Goal: Transaction & Acquisition: Purchase product/service

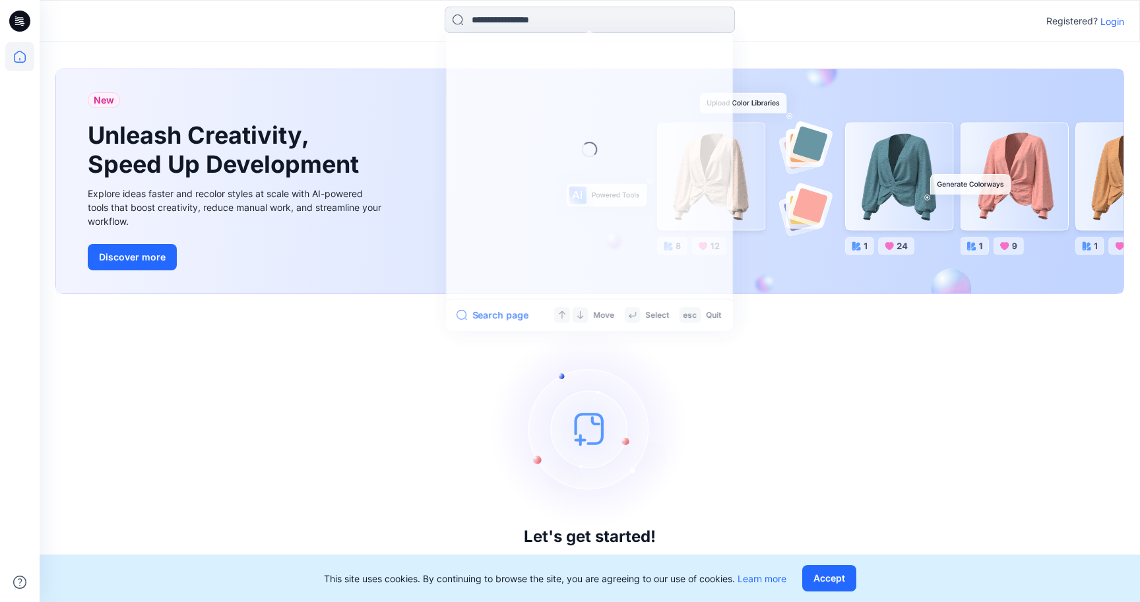
click at [528, 31] on input at bounding box center [590, 20] width 290 height 26
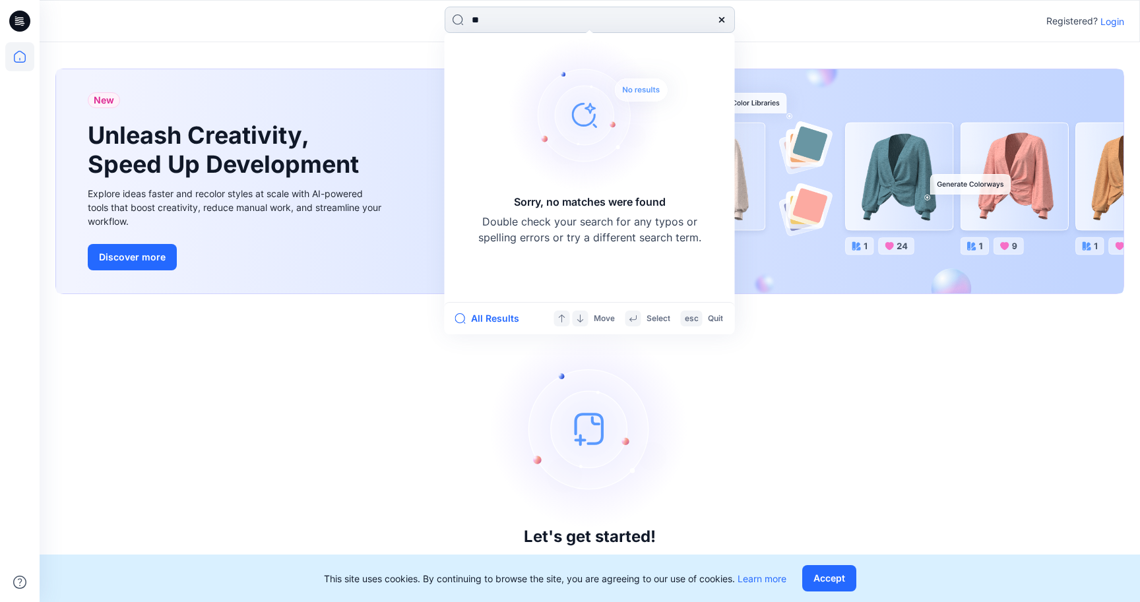
type input "*"
type input "*******"
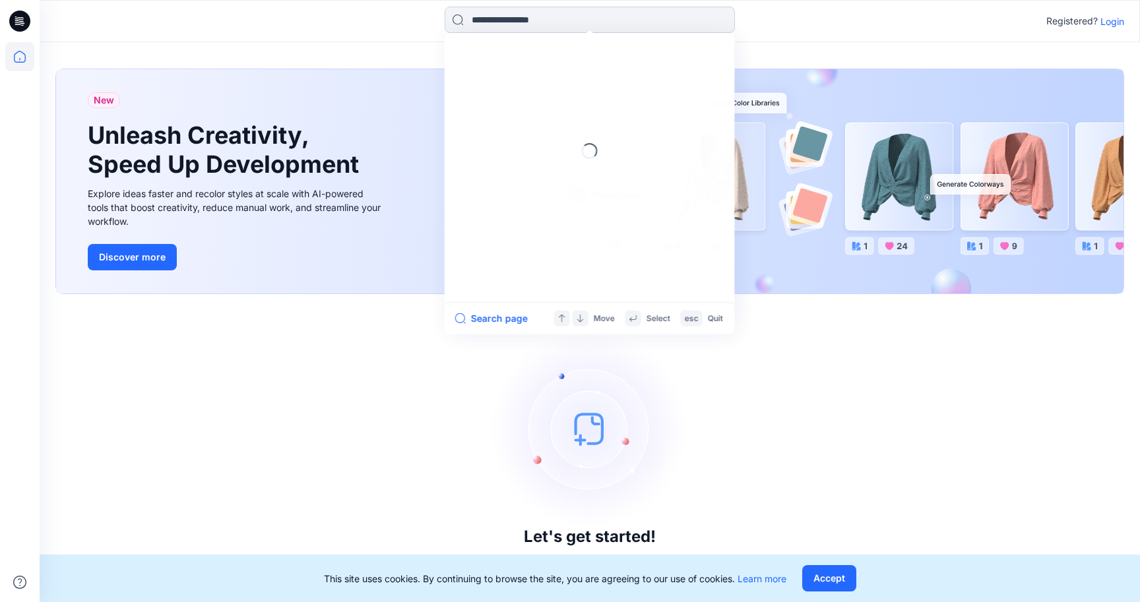
click at [540, 22] on input at bounding box center [590, 20] width 290 height 26
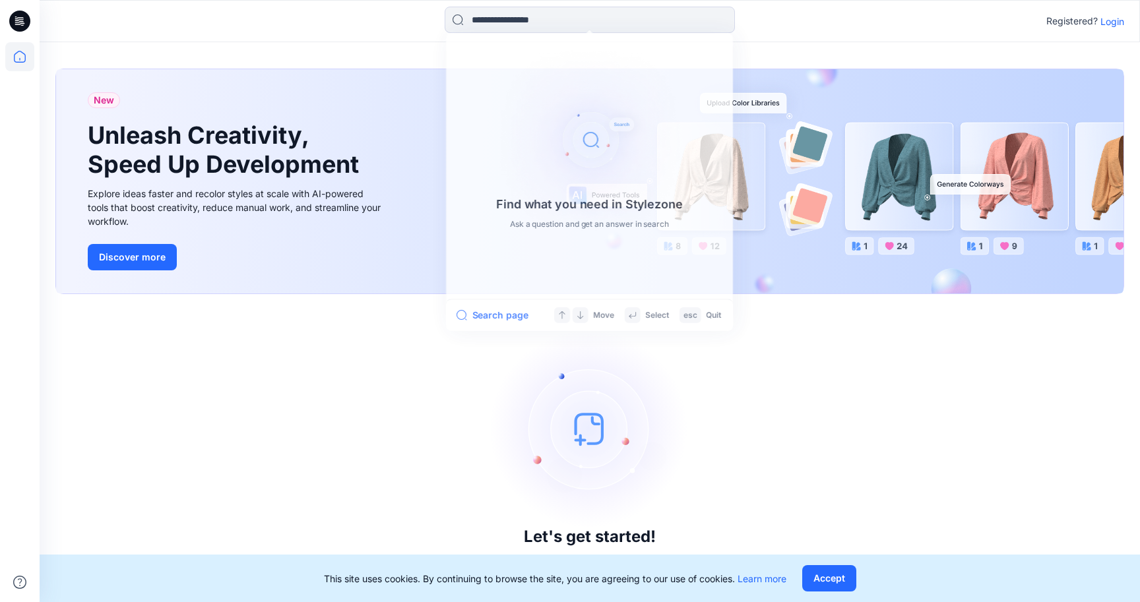
click at [1117, 22] on p "Login" at bounding box center [1112, 22] width 24 height 14
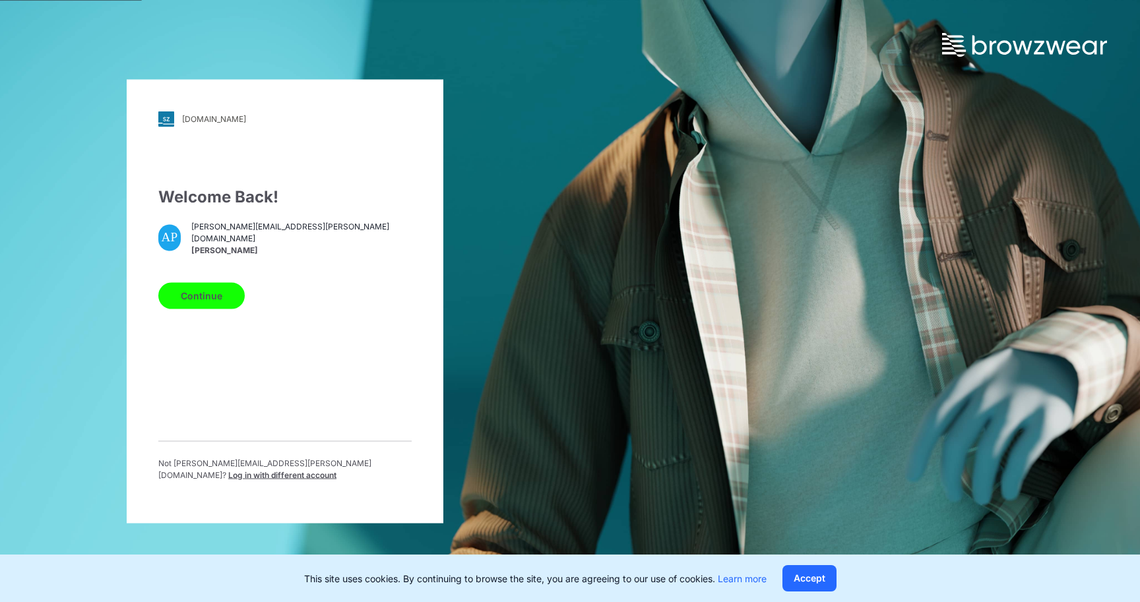
click at [212, 309] on button "Continue" at bounding box center [201, 295] width 86 height 26
click at [203, 294] on button "Continue" at bounding box center [201, 295] width 86 height 26
click at [224, 301] on button "Continue" at bounding box center [201, 295] width 86 height 26
click at [203, 302] on button "Continue" at bounding box center [201, 295] width 86 height 26
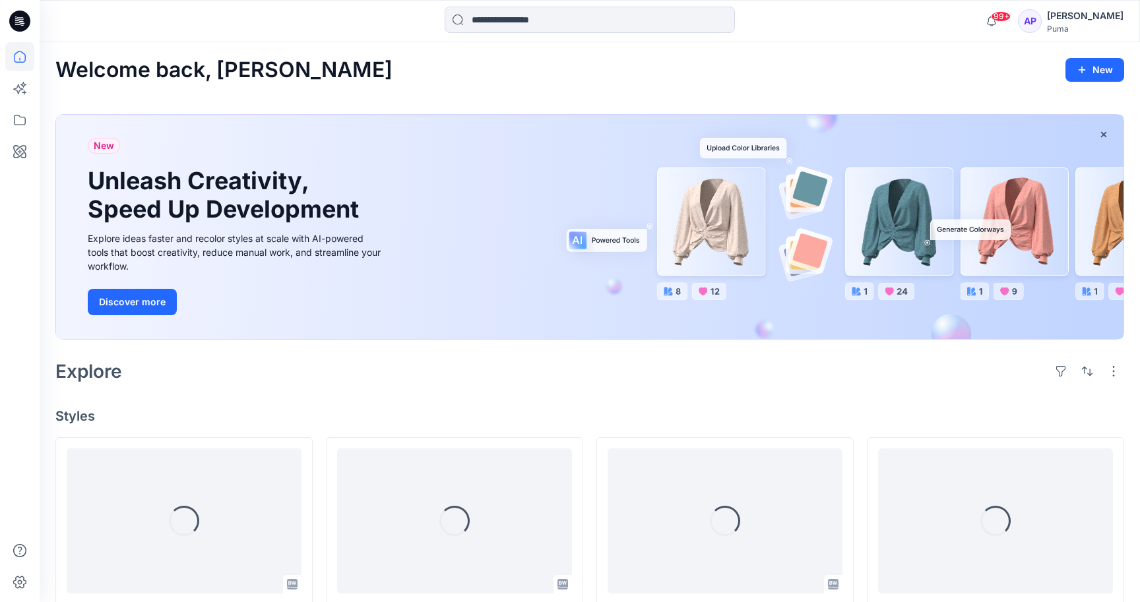
click at [557, 43] on div "Welcome back, [PERSON_NAME] New New Unleash Creativity, Speed Up Development Ex…" at bounding box center [590, 603] width 1100 height 1123
click at [557, 26] on input at bounding box center [590, 20] width 290 height 26
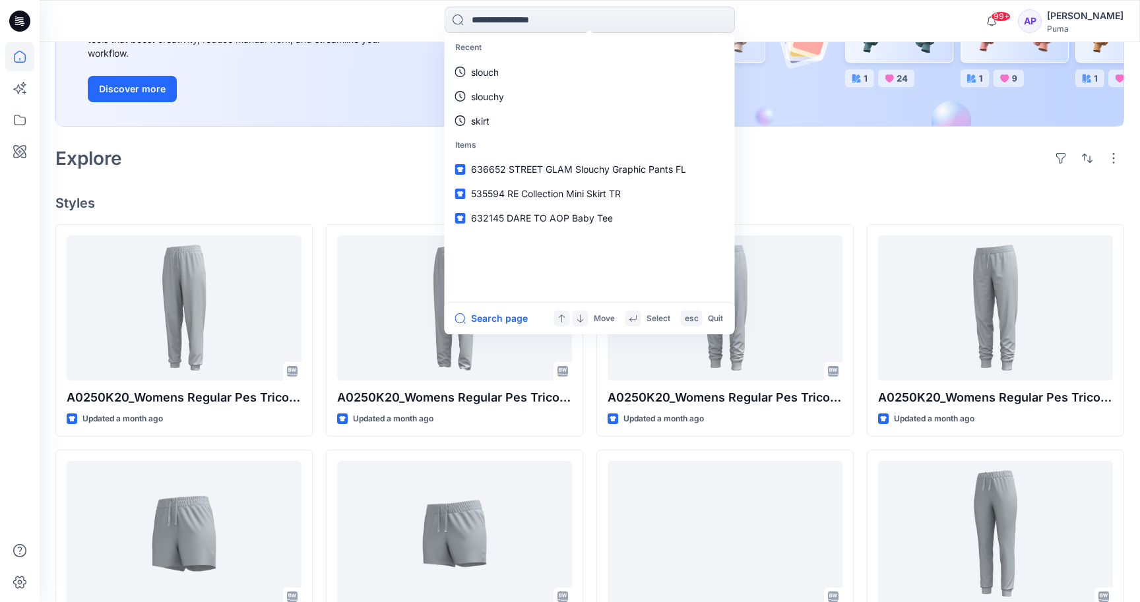
scroll to position [222, 0]
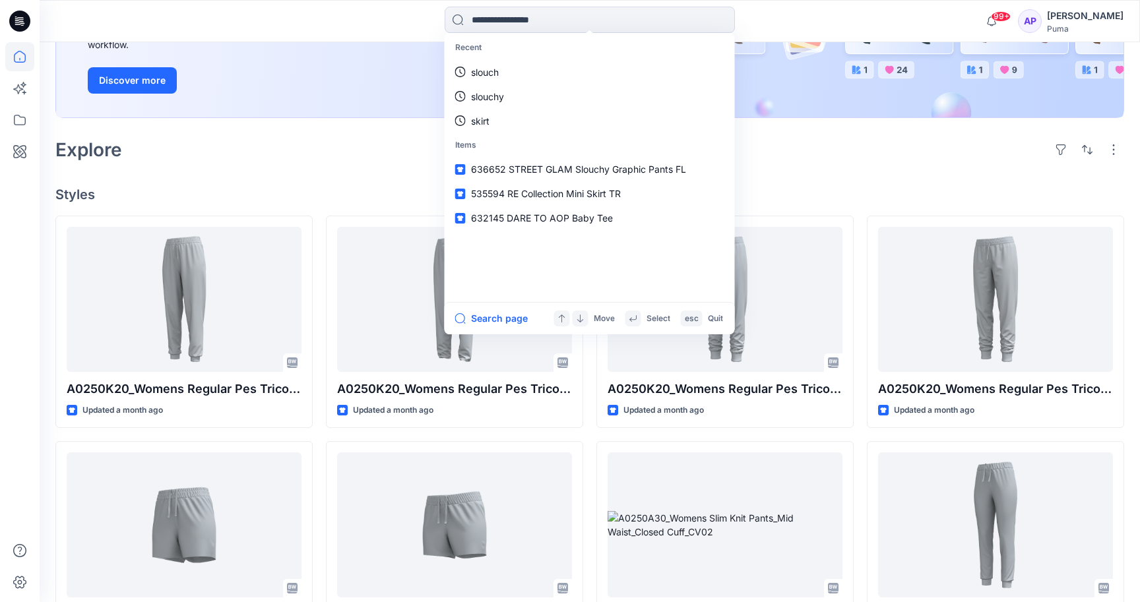
click at [291, 136] on div "Explore" at bounding box center [589, 150] width 1069 height 32
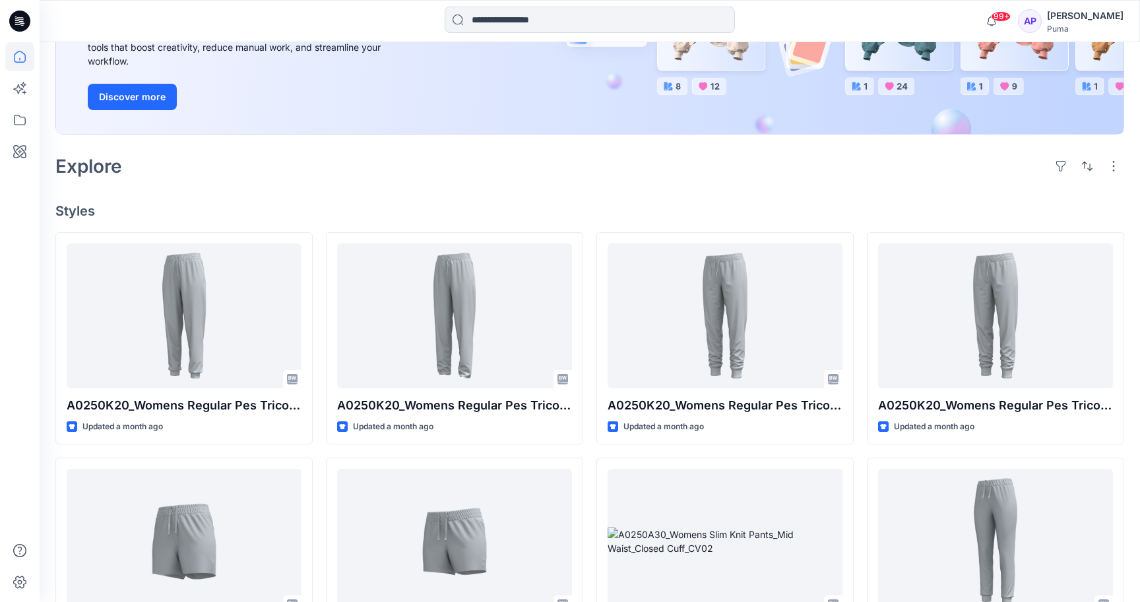
scroll to position [0, 0]
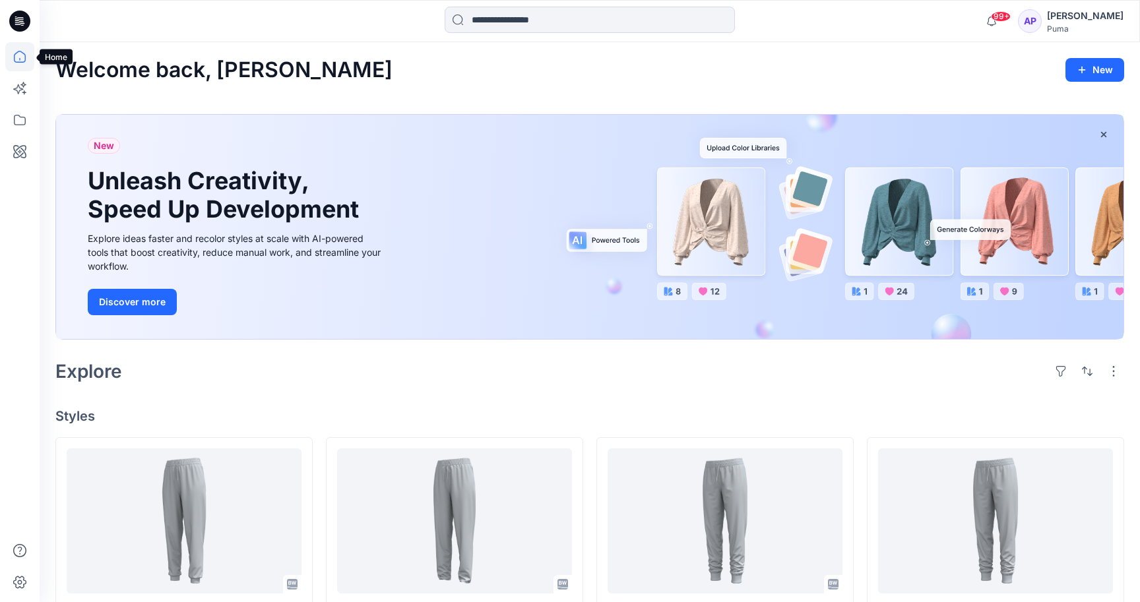
click at [18, 55] on icon at bounding box center [19, 56] width 29 height 29
click at [1079, 374] on button "button" at bounding box center [1087, 371] width 21 height 21
click at [1024, 406] on p "Last update" at bounding box center [1043, 405] width 83 height 14
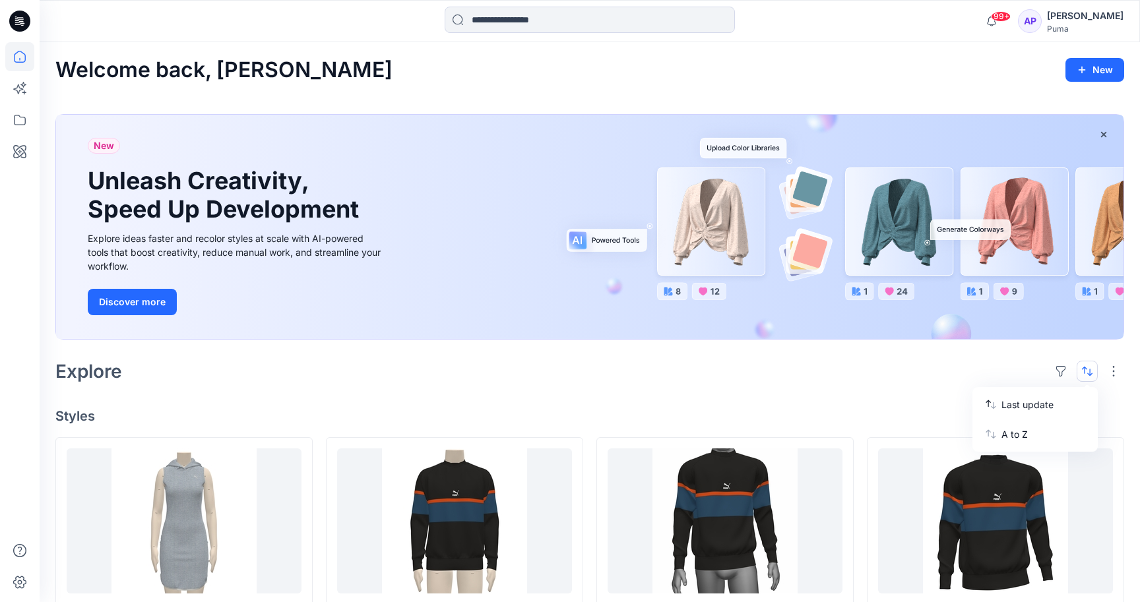
click at [903, 377] on div "Explore Last update A to Z" at bounding box center [589, 372] width 1069 height 32
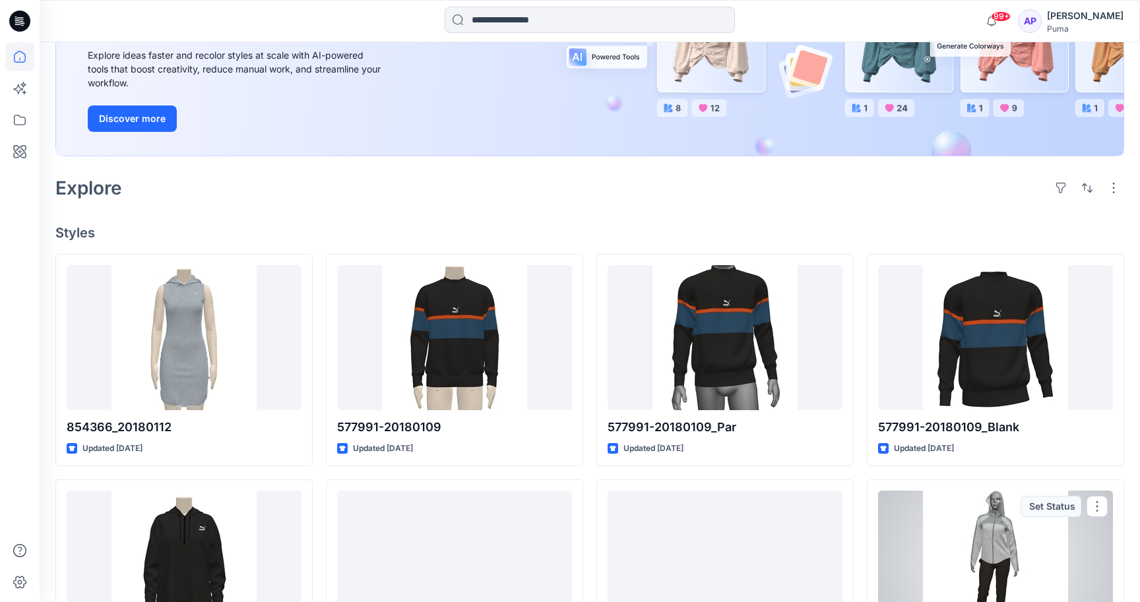
scroll to position [150, 0]
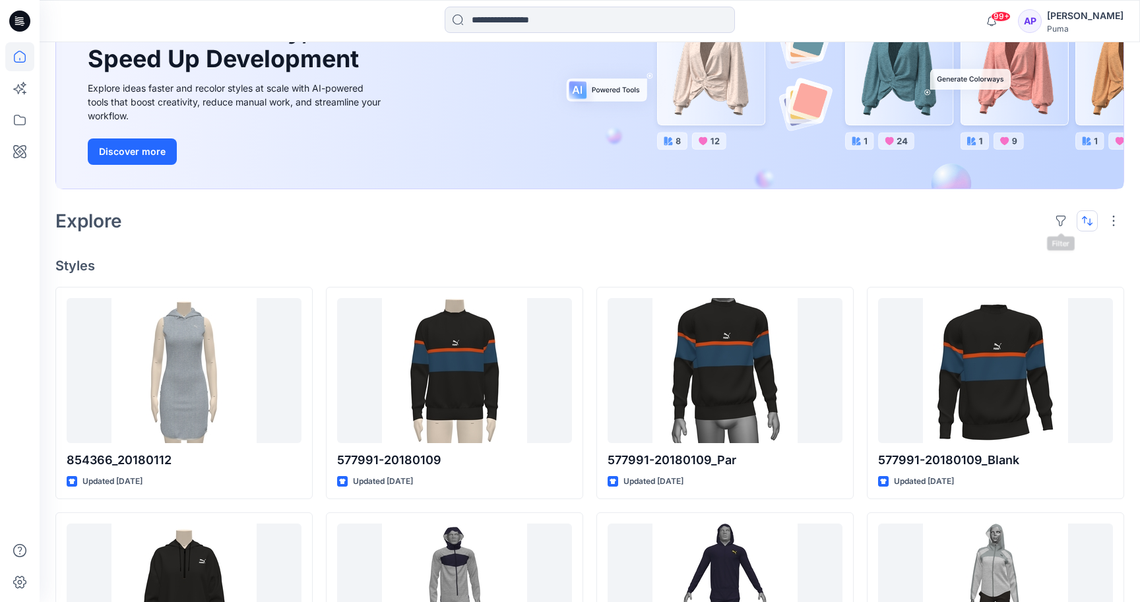
click at [1087, 220] on button "button" at bounding box center [1087, 220] width 21 height 21
click at [1029, 284] on p "A to Z" at bounding box center [1043, 284] width 83 height 14
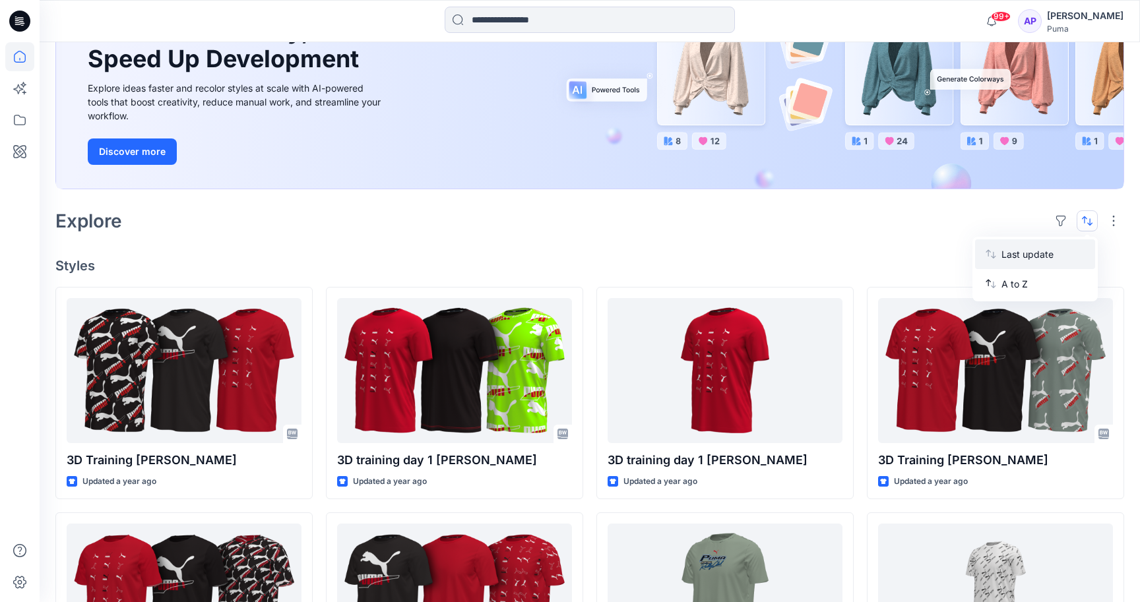
click at [1029, 247] on p "Last update" at bounding box center [1043, 254] width 83 height 14
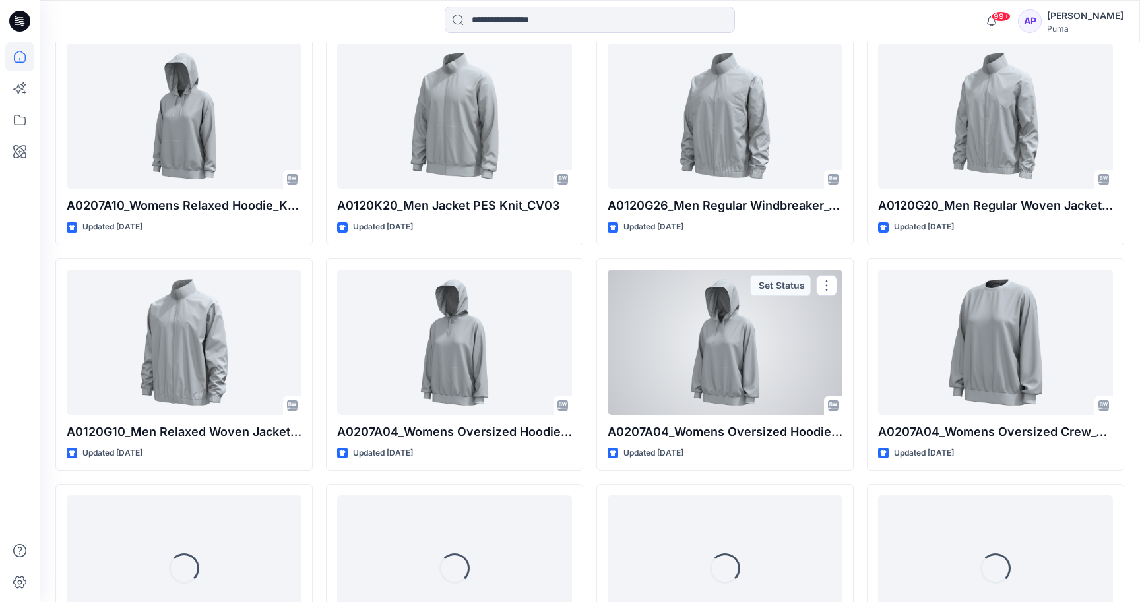
scroll to position [6540, 0]
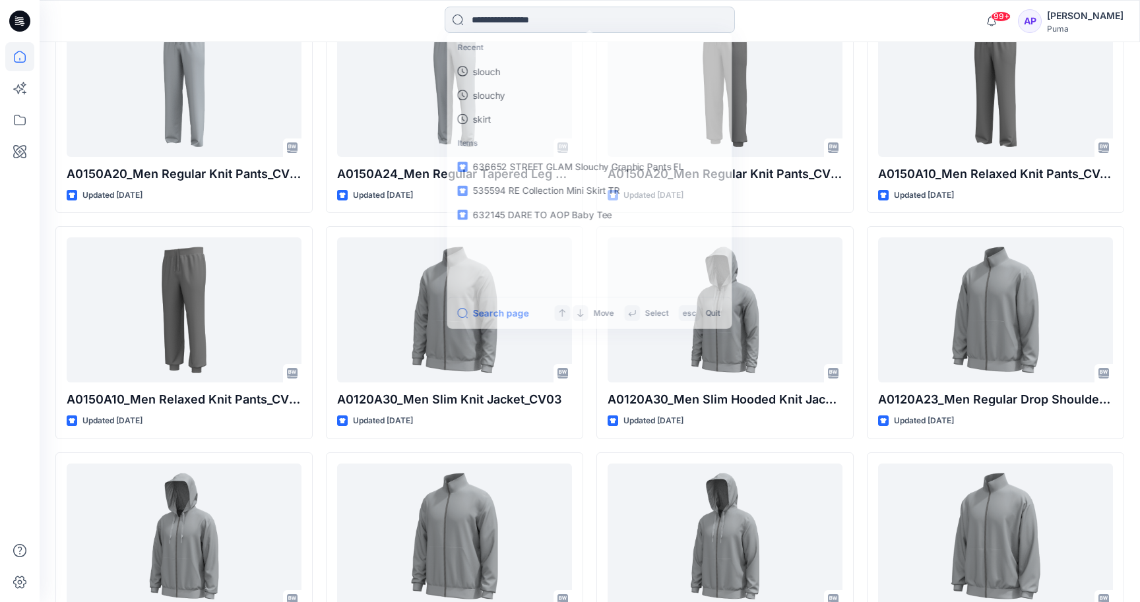
click at [575, 25] on input at bounding box center [590, 20] width 290 height 26
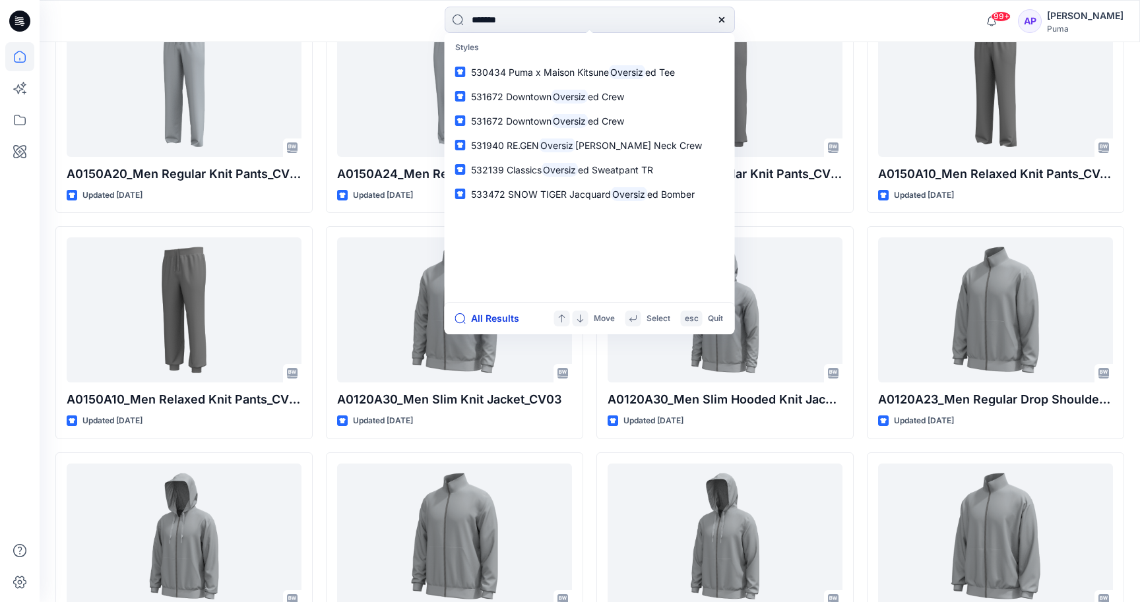
type input "*******"
click at [480, 315] on button "All Results" at bounding box center [491, 319] width 73 height 16
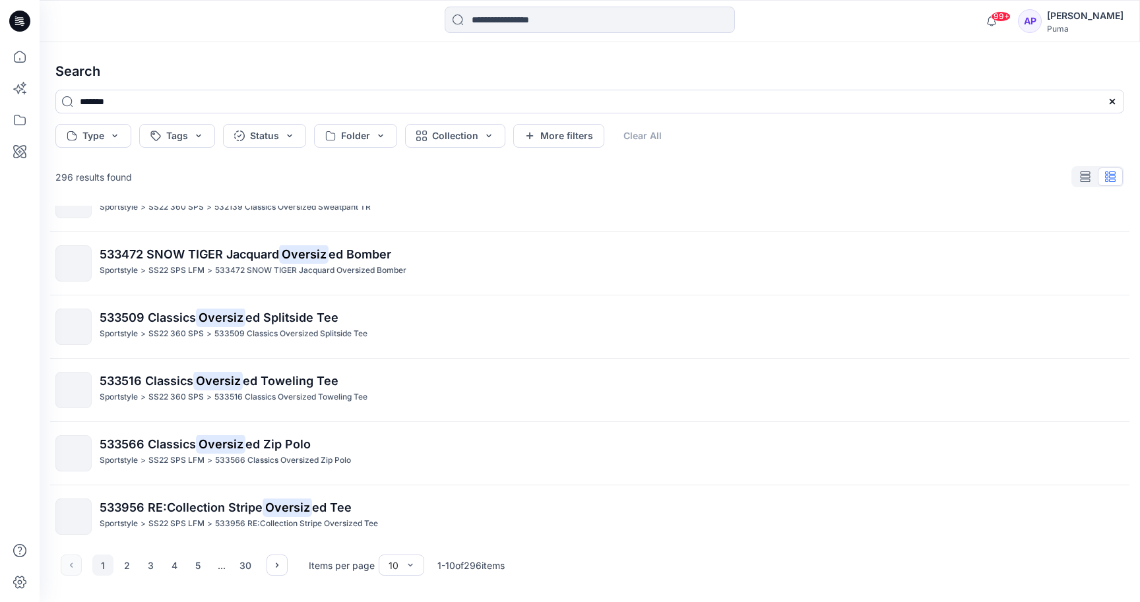
scroll to position [300, 0]
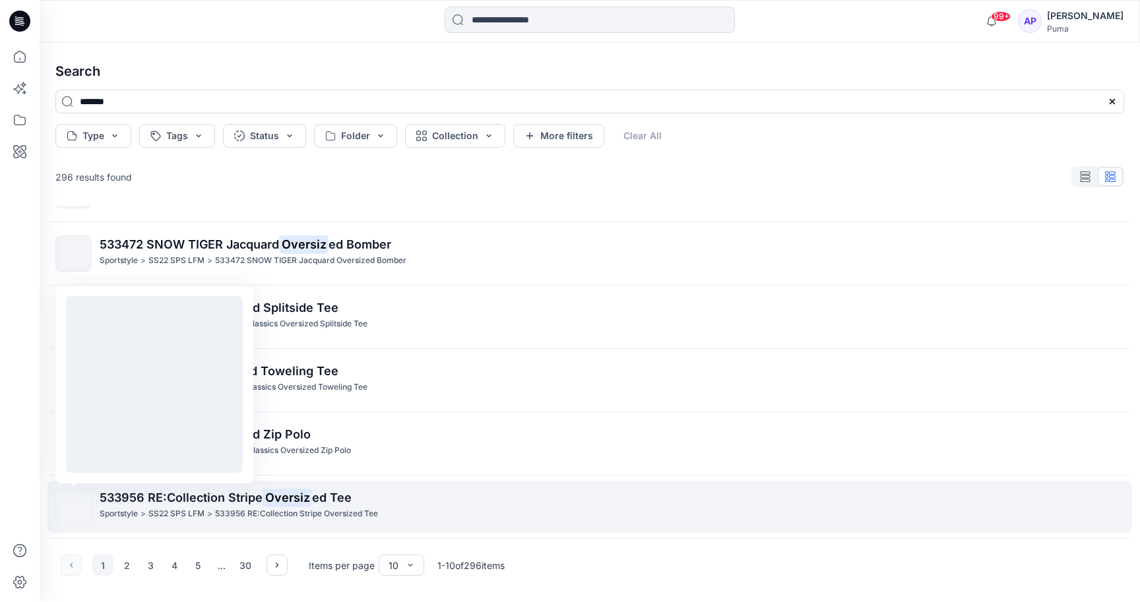
click at [74, 507] on img at bounding box center [74, 507] width 0 height 0
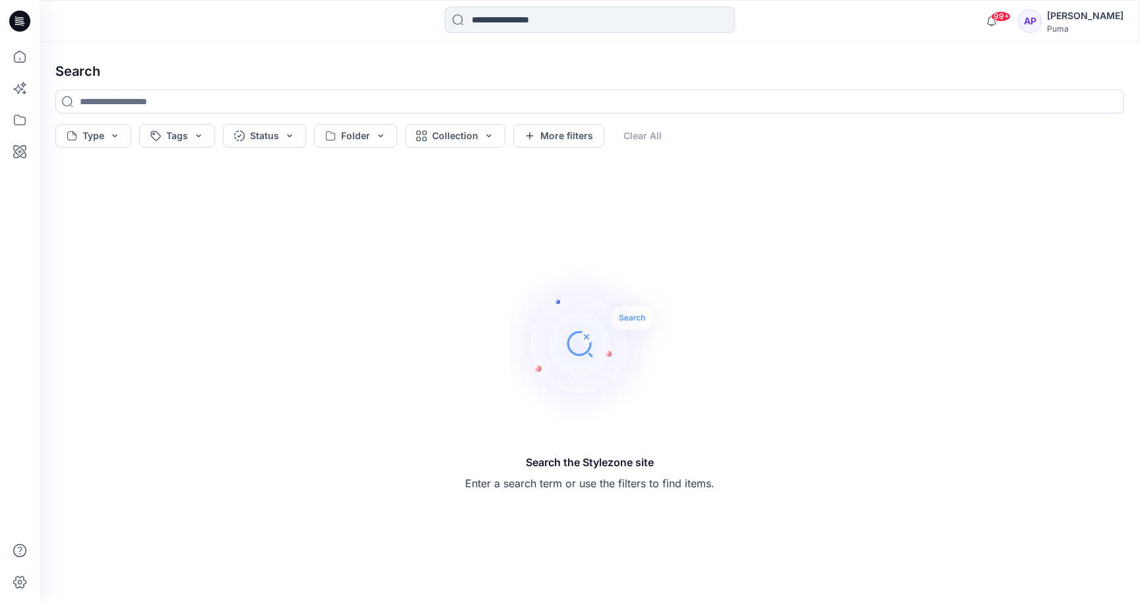
click at [503, 3] on div "99+ Notifications Harry Nguyen shared A0250K20_Womens Regular Pes Tricot Knit P…" at bounding box center [590, 21] width 1100 height 42
click at [504, 24] on input at bounding box center [590, 20] width 290 height 26
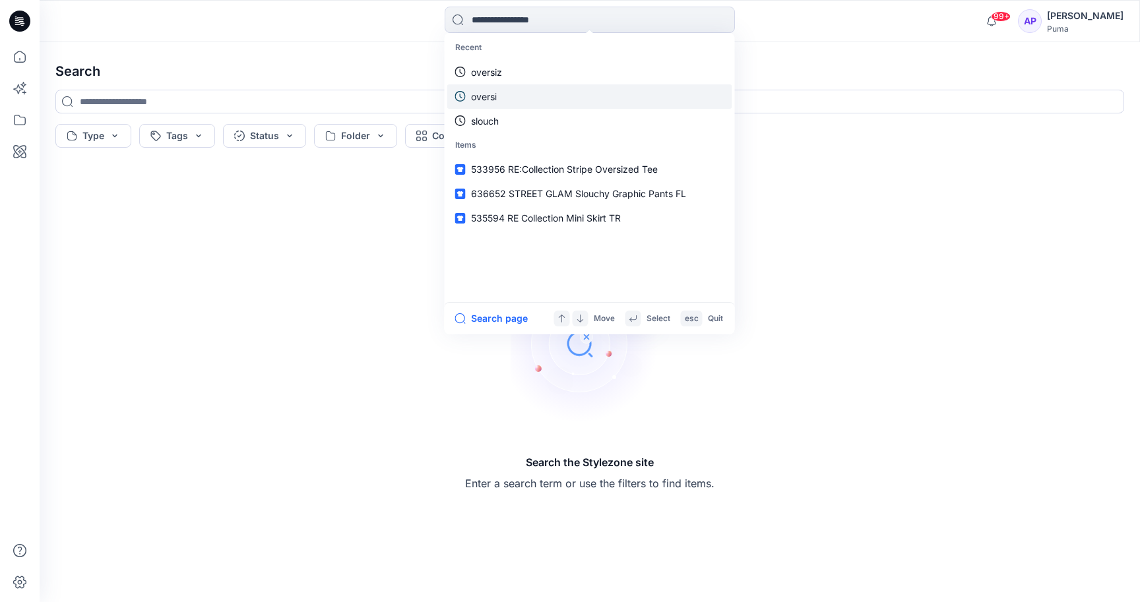
click at [507, 100] on link "oversi" at bounding box center [589, 96] width 285 height 24
type input "******"
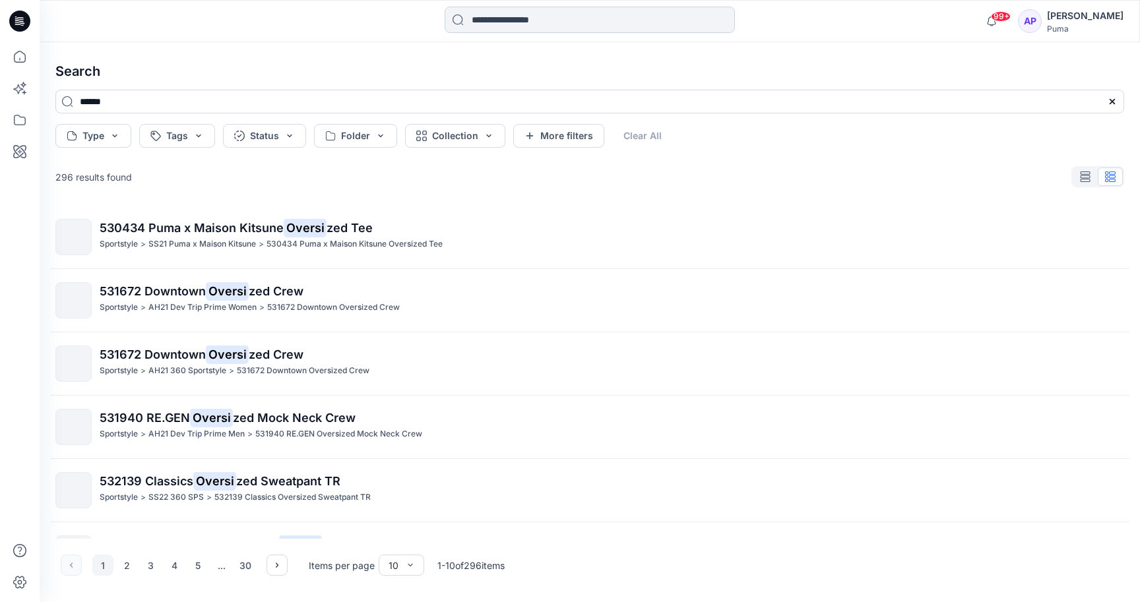
click at [557, 20] on input at bounding box center [590, 20] width 290 height 26
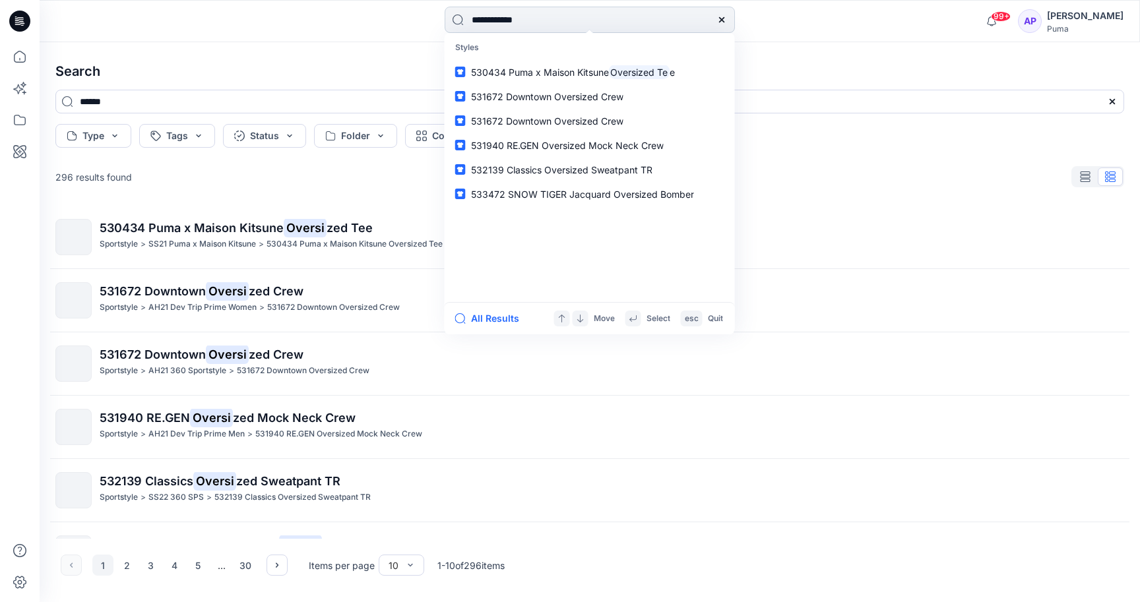
type input "**********"
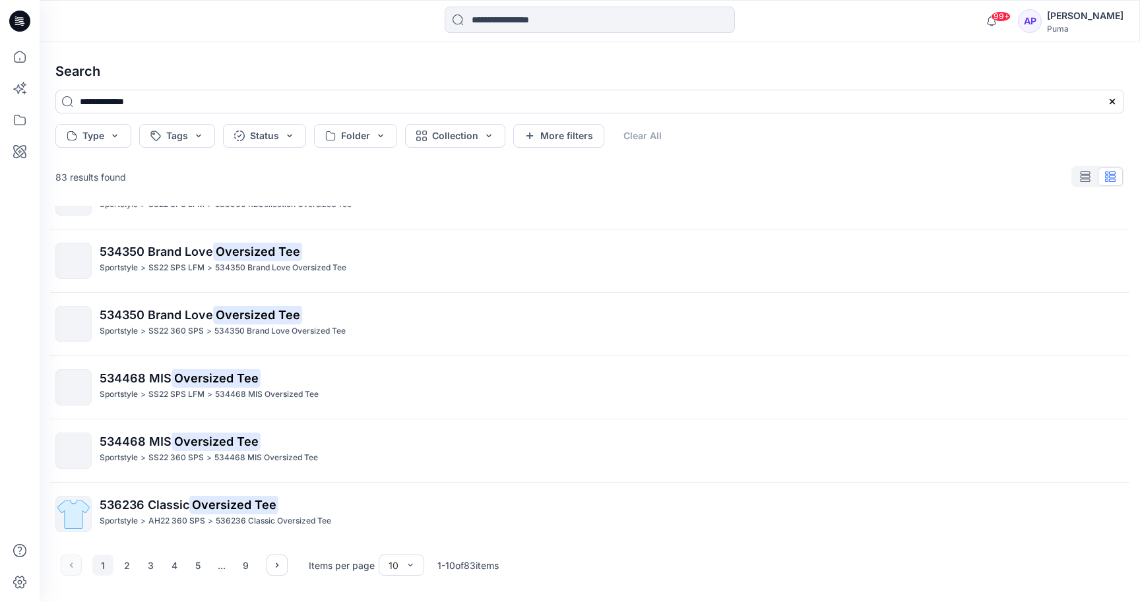
scroll to position [300, 0]
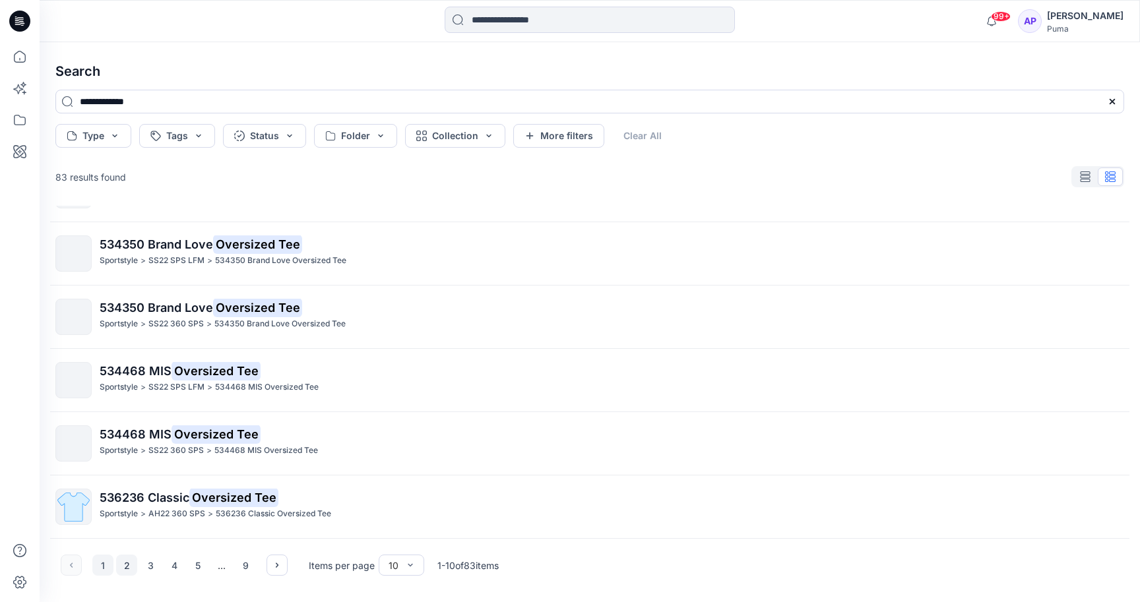
click at [126, 561] on button "2" at bounding box center [126, 565] width 21 height 21
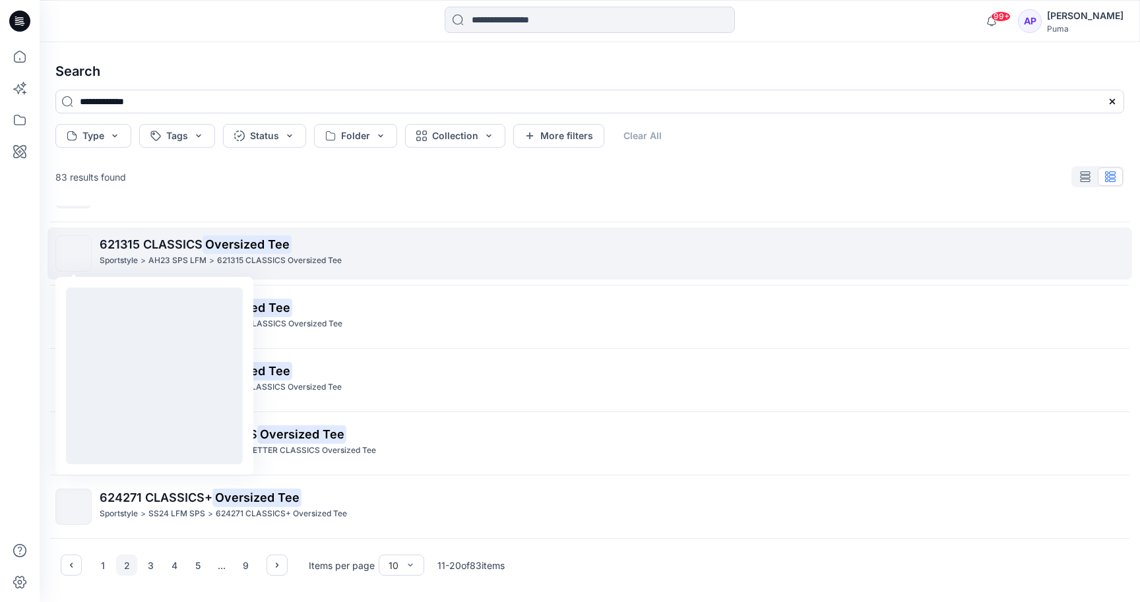
click at [74, 254] on img at bounding box center [74, 254] width 0 height 0
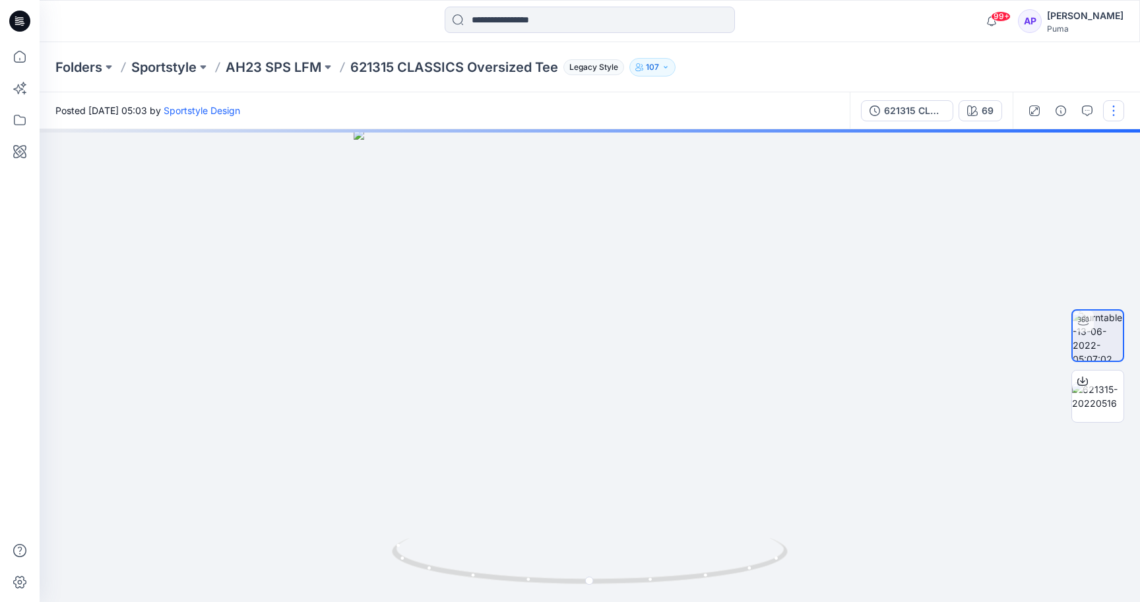
click at [1122, 114] on button "button" at bounding box center [1113, 110] width 21 height 21
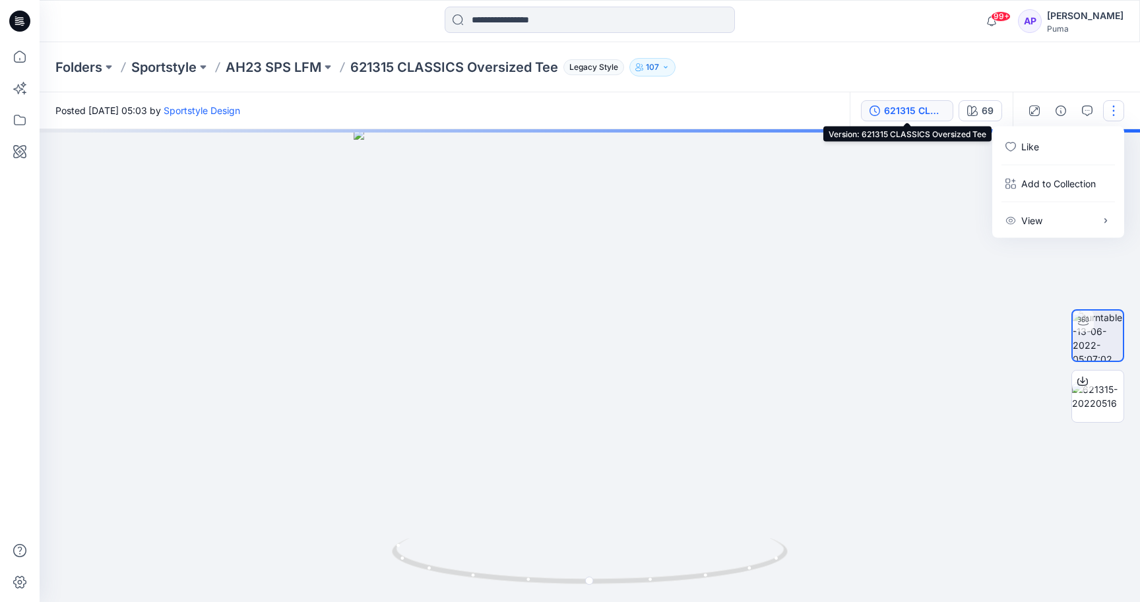
click at [926, 108] on div "621315 CLASSICS Oversized Tee" at bounding box center [914, 111] width 61 height 15
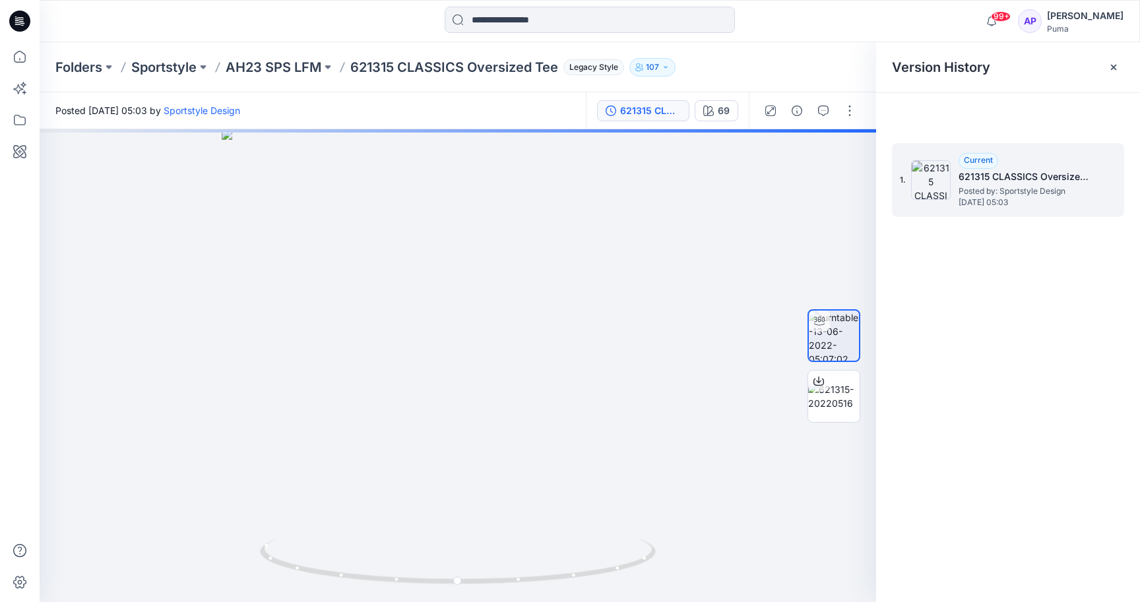
click at [934, 181] on img at bounding box center [931, 180] width 40 height 40
click at [1097, 159] on div "1. Current 621315 CLASSICS Oversized Tee Posted by: Sportstyle Design Monday, J…" at bounding box center [1008, 180] width 232 height 74
click at [846, 111] on button "button" at bounding box center [849, 110] width 21 height 21
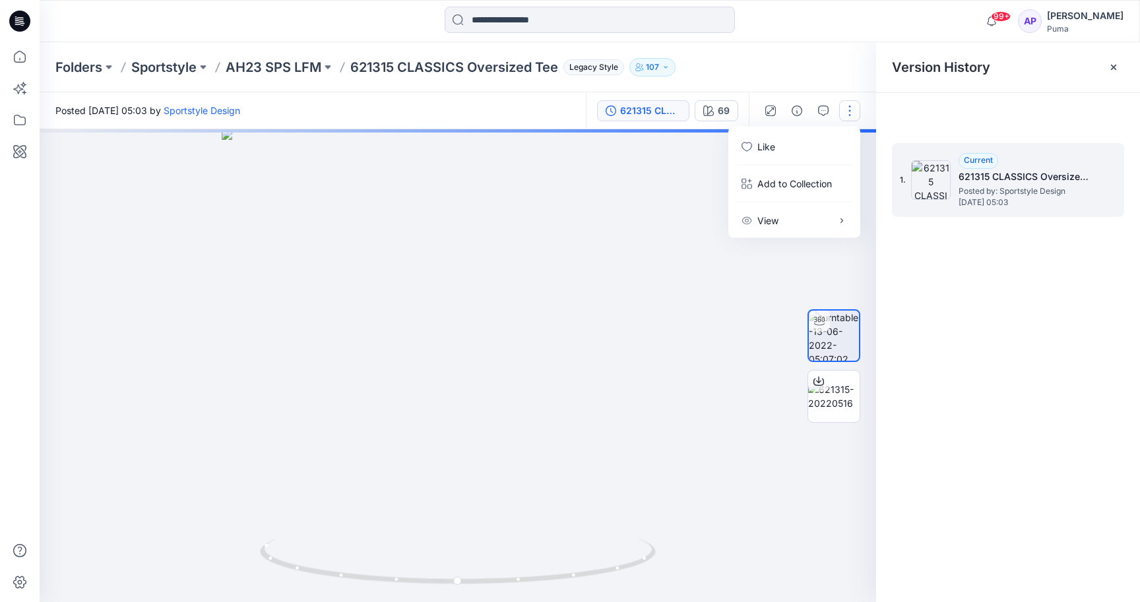
click at [1027, 172] on h5 "621315 CLASSICS Oversized Tee" at bounding box center [1025, 177] width 132 height 16
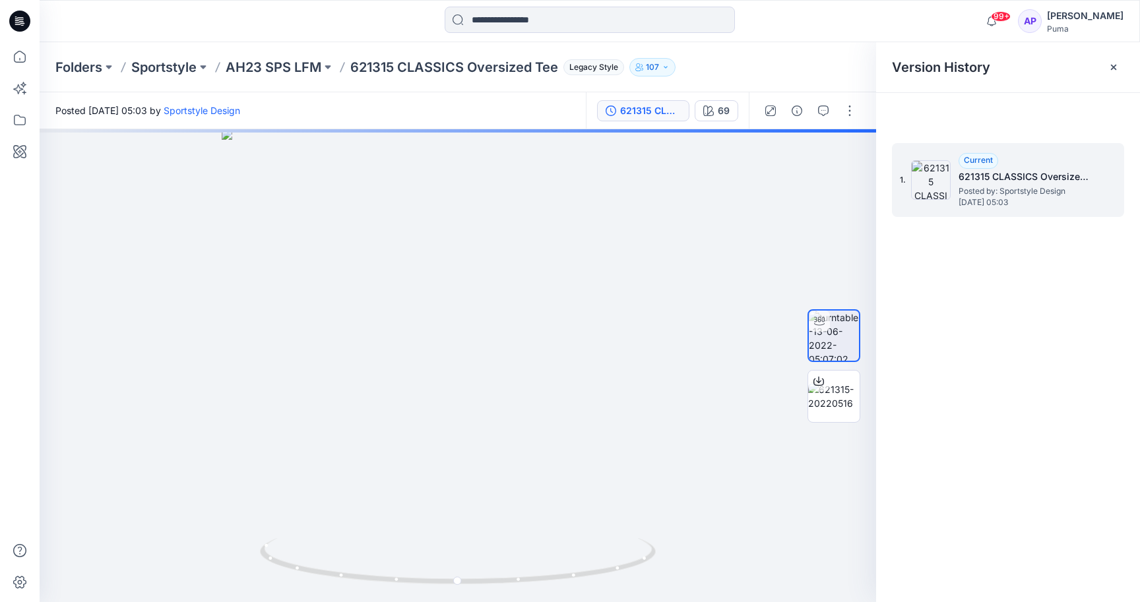
click at [976, 163] on span "Current" at bounding box center [978, 160] width 29 height 10
click at [924, 181] on img at bounding box center [931, 180] width 40 height 40
click at [1033, 209] on div "1. Current 621315 CLASSICS Oversized Tee Posted by: Sportstyle Design Monday, J…" at bounding box center [999, 179] width 198 height 63
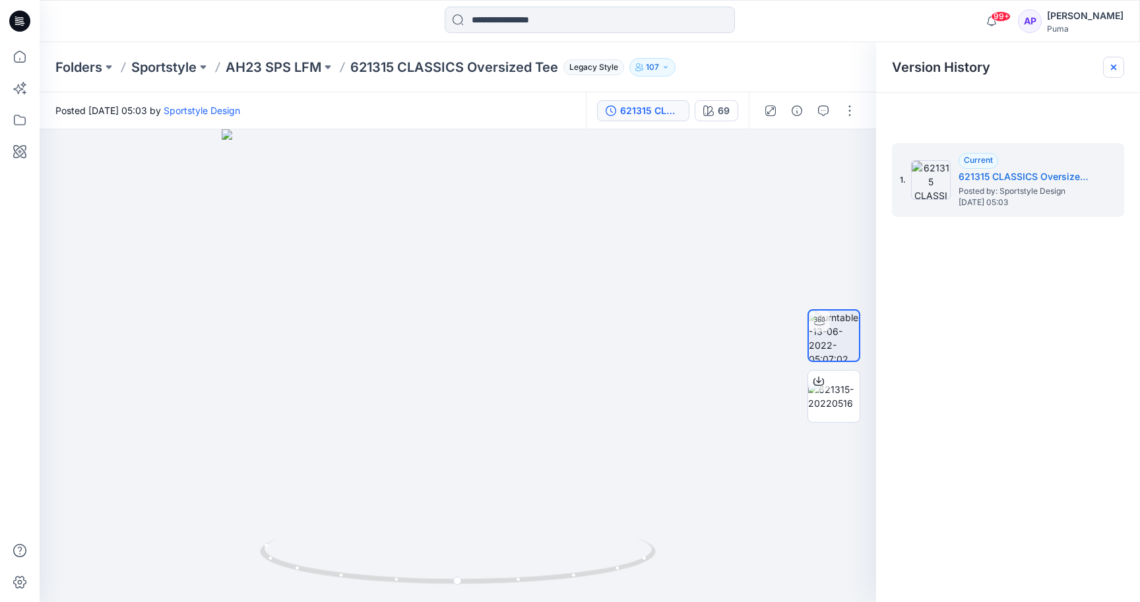
click at [1111, 60] on div at bounding box center [1113, 67] width 21 height 21
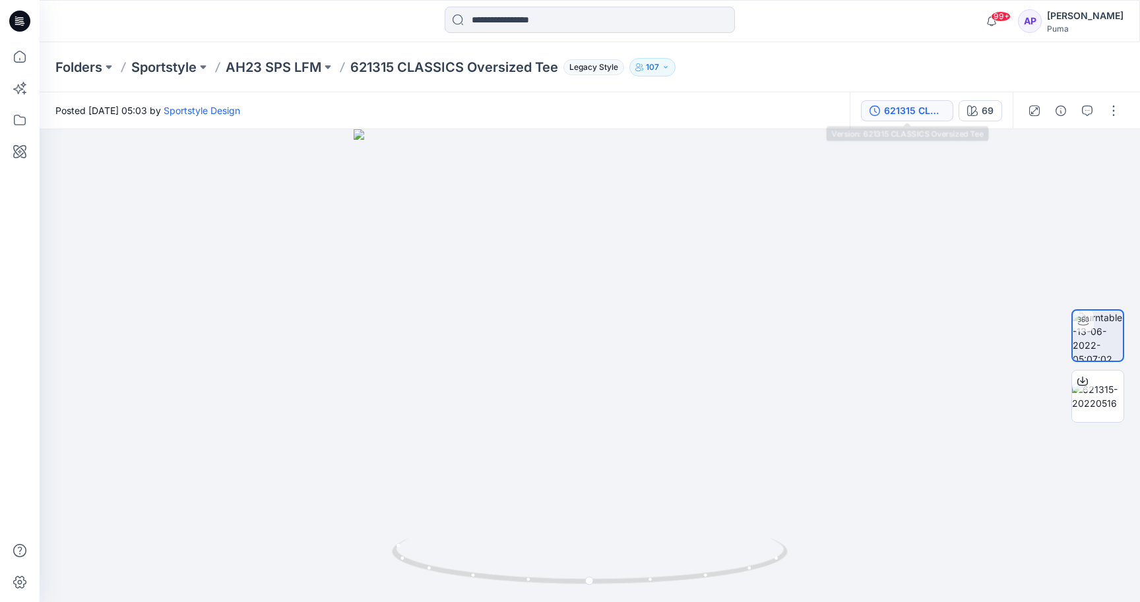
click at [912, 102] on button "621315 CLASSICS Oversized Tee" at bounding box center [907, 110] width 92 height 21
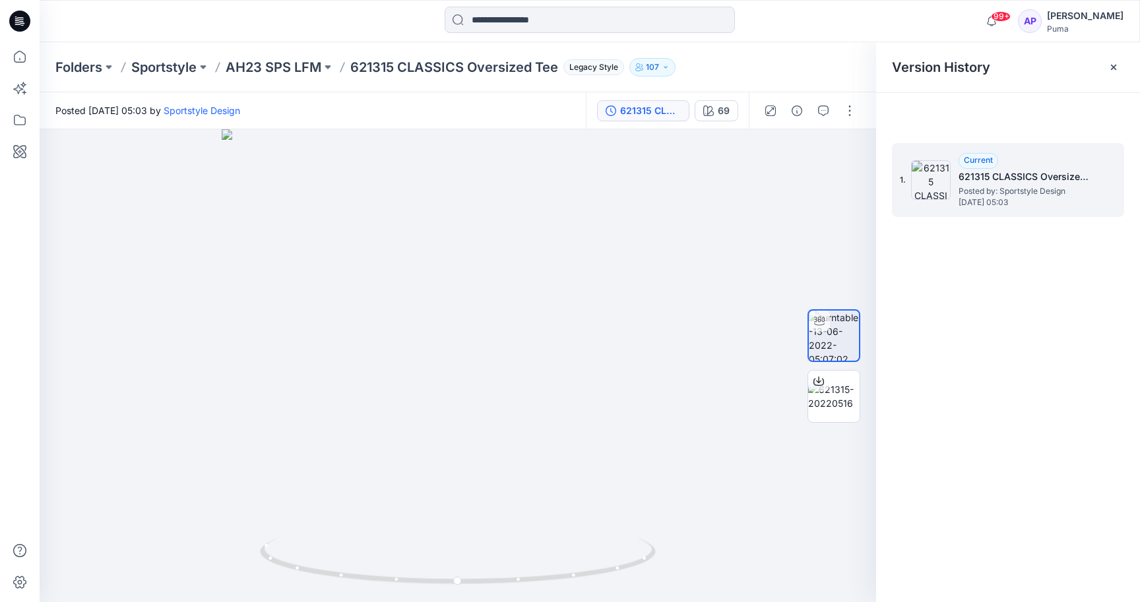
click at [1101, 166] on div "1. Current 621315 CLASSICS Oversized Tee Posted by: Sportstyle Design Monday, J…" at bounding box center [1008, 180] width 232 height 74
click at [1002, 171] on h5 "621315 CLASSICS Oversized Tee" at bounding box center [1025, 177] width 132 height 16
click at [974, 156] on span "Current" at bounding box center [978, 160] width 29 height 10
click at [907, 179] on div "1. Current 621315 CLASSICS Oversized Tee Posted by: Sportstyle Design Monday, J…" at bounding box center [999, 179] width 198 height 63
click at [1106, 65] on div at bounding box center [1113, 67] width 21 height 21
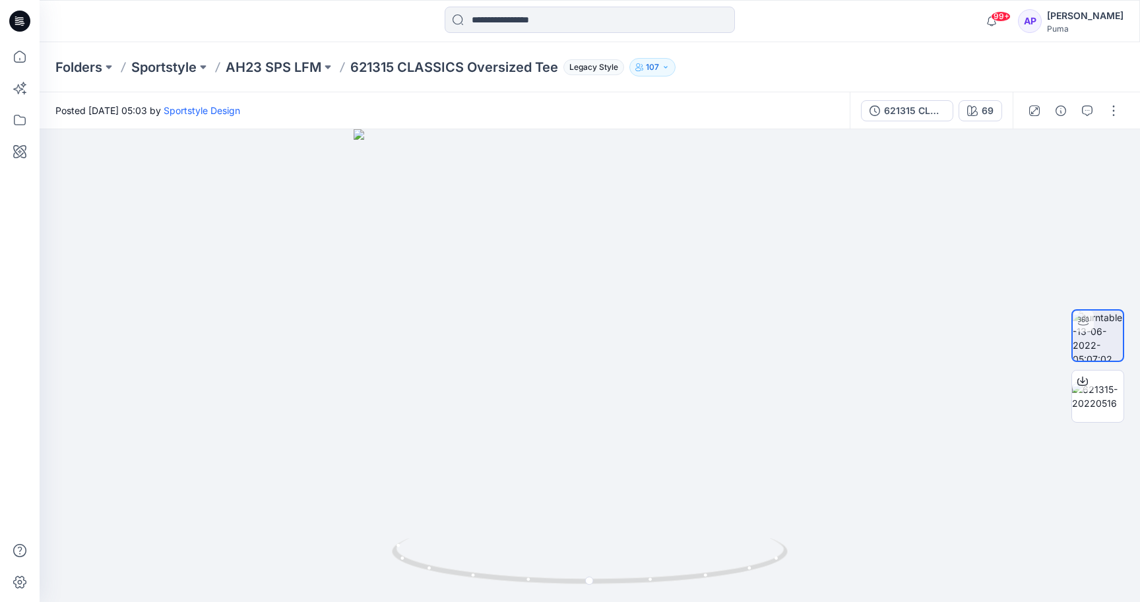
click at [1116, 99] on div at bounding box center [1074, 110] width 122 height 37
click at [1116, 104] on button "button" at bounding box center [1113, 110] width 21 height 21
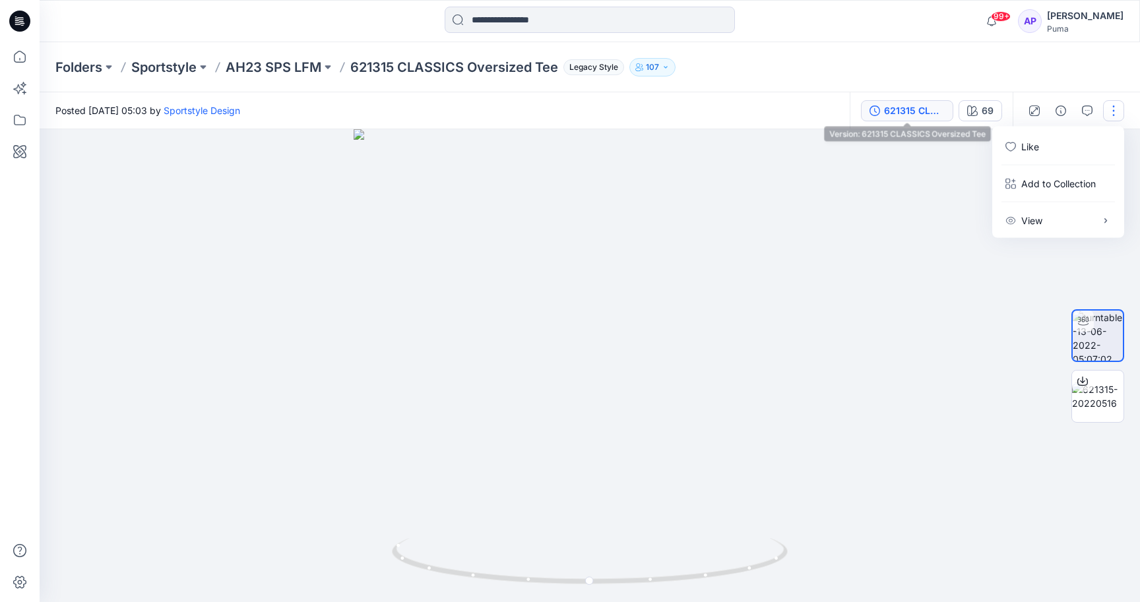
click at [926, 114] on div "621315 CLASSICS Oversized Tee" at bounding box center [914, 111] width 61 height 15
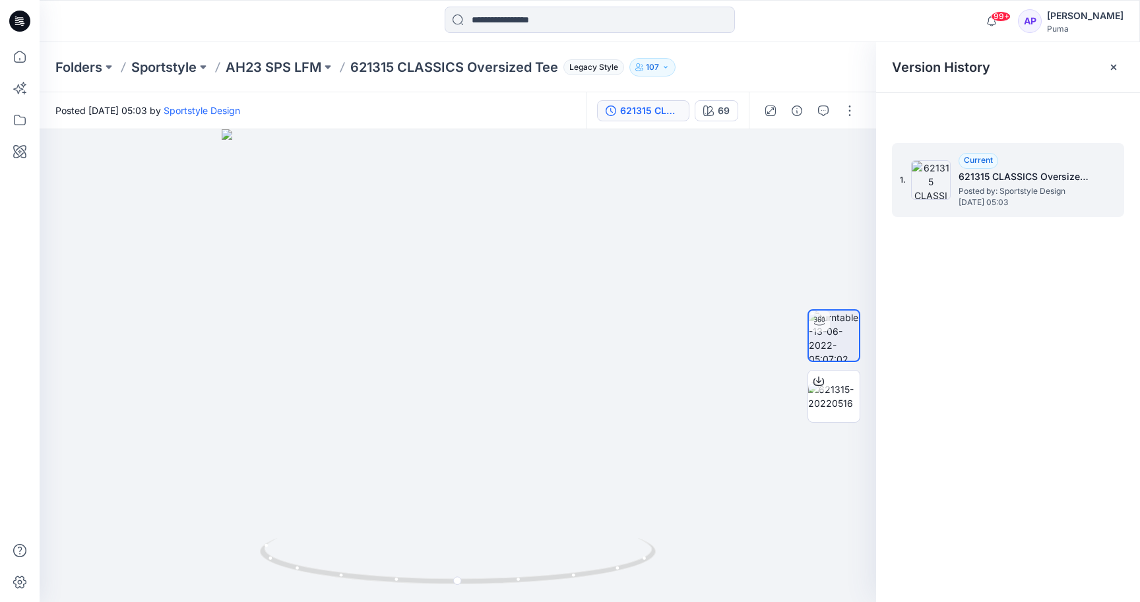
click at [1002, 168] on div "Current 621315 CLASSICS Oversized Tee Posted by: Sportstyle Design Monday, June…" at bounding box center [1025, 180] width 132 height 54
click at [1071, 178] on h5 "621315 CLASSICS Oversized Tee" at bounding box center [1025, 177] width 132 height 16
click at [1055, 189] on span "Posted by: Sportstyle Design" at bounding box center [1025, 191] width 132 height 13
click at [915, 189] on img at bounding box center [931, 180] width 40 height 40
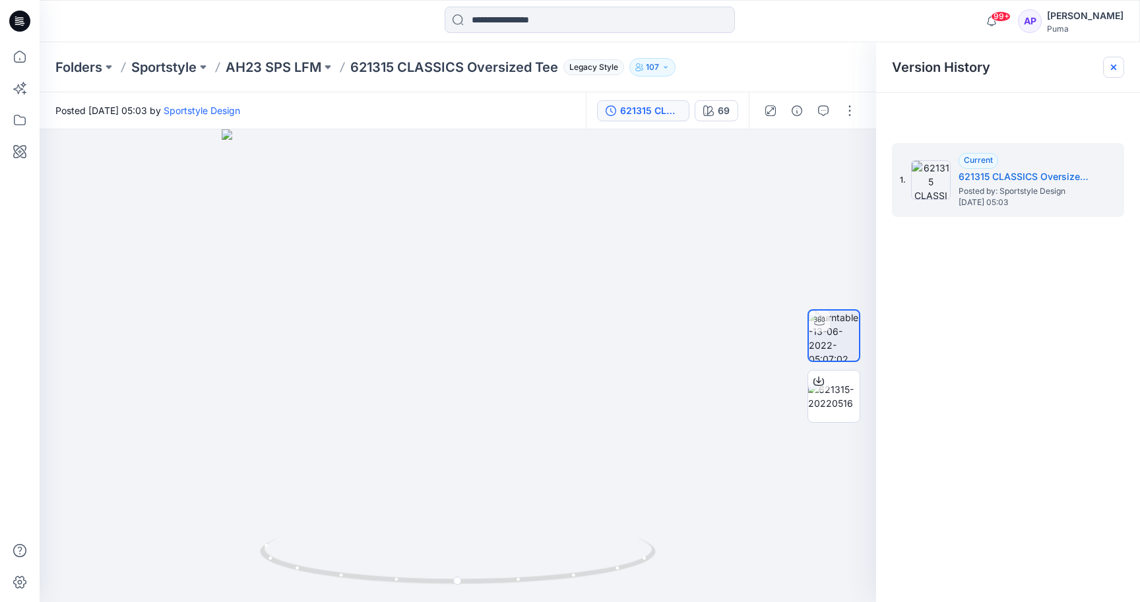
click at [1114, 63] on icon at bounding box center [1113, 67] width 11 height 11
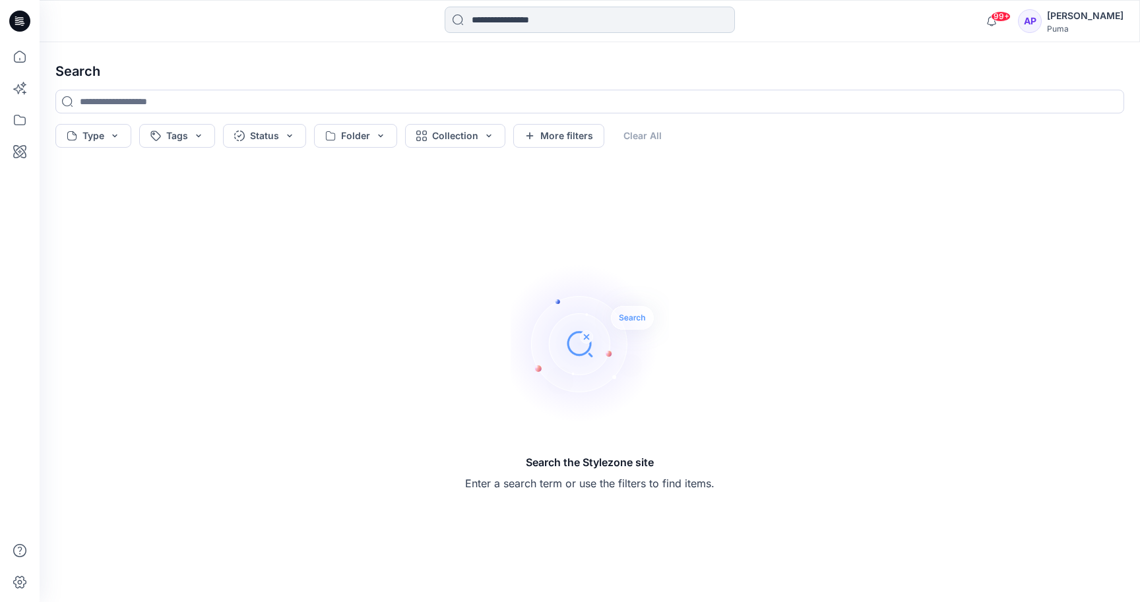
click at [504, 21] on input at bounding box center [590, 20] width 290 height 26
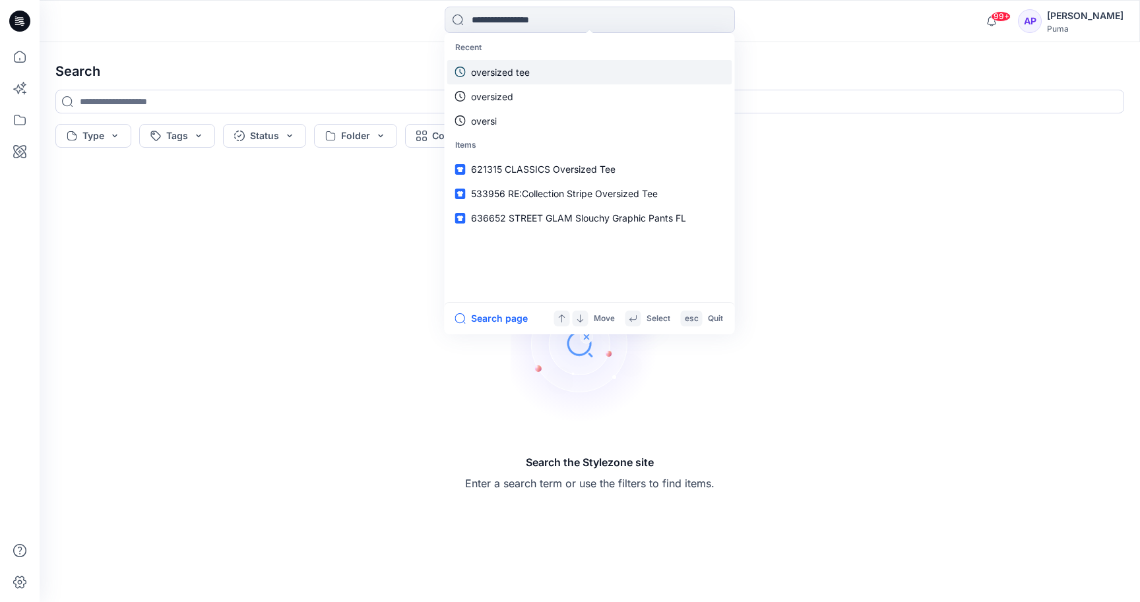
click at [501, 71] on p "oversized tee" at bounding box center [500, 72] width 59 height 14
type input "**********"
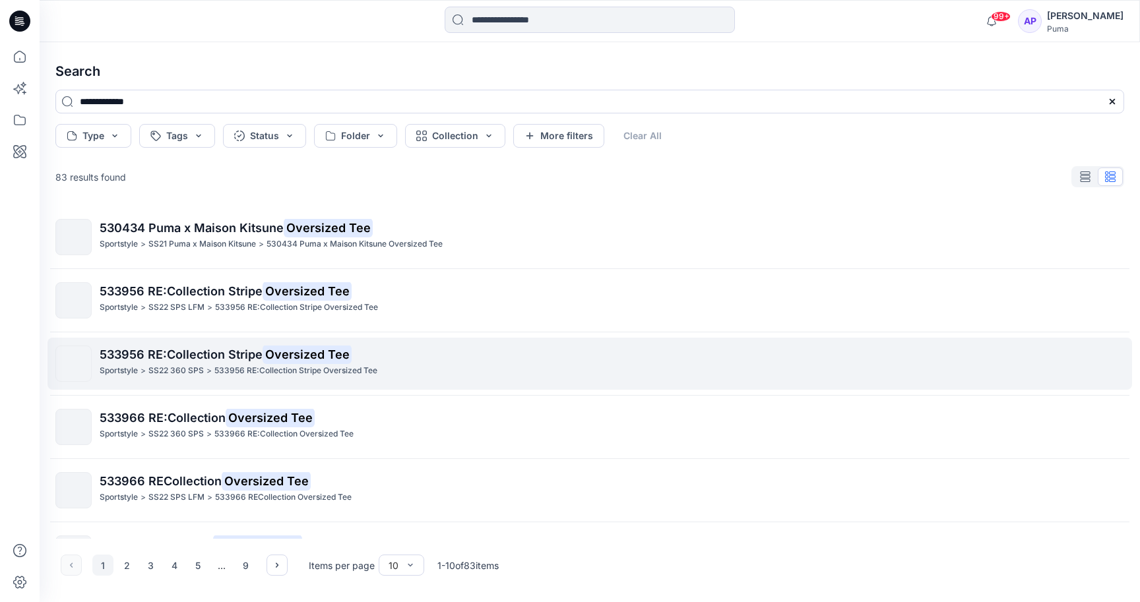
scroll to position [300, 0]
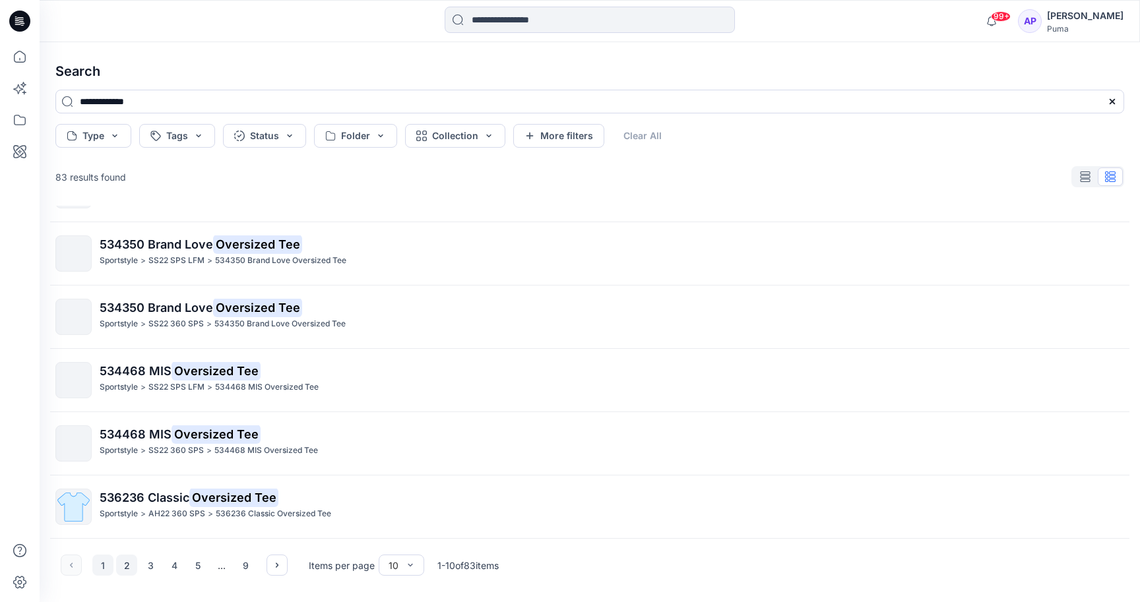
click at [125, 567] on button "2" at bounding box center [126, 565] width 21 height 21
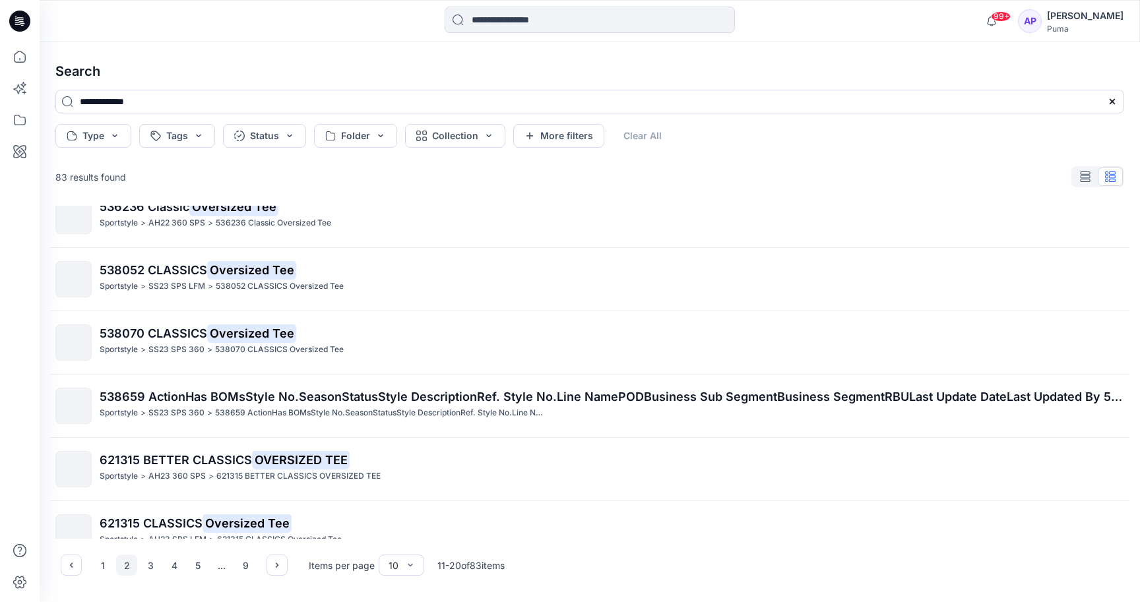
scroll to position [34, 0]
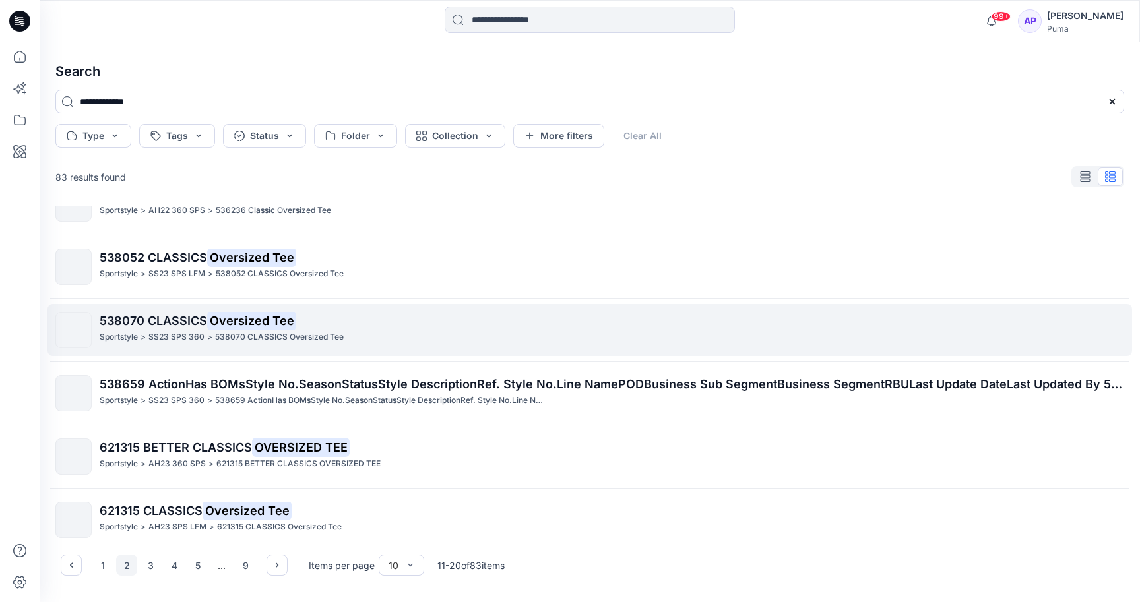
click at [321, 327] on p "538070 CLASSICS Oversized Tee" at bounding box center [612, 321] width 1024 height 18
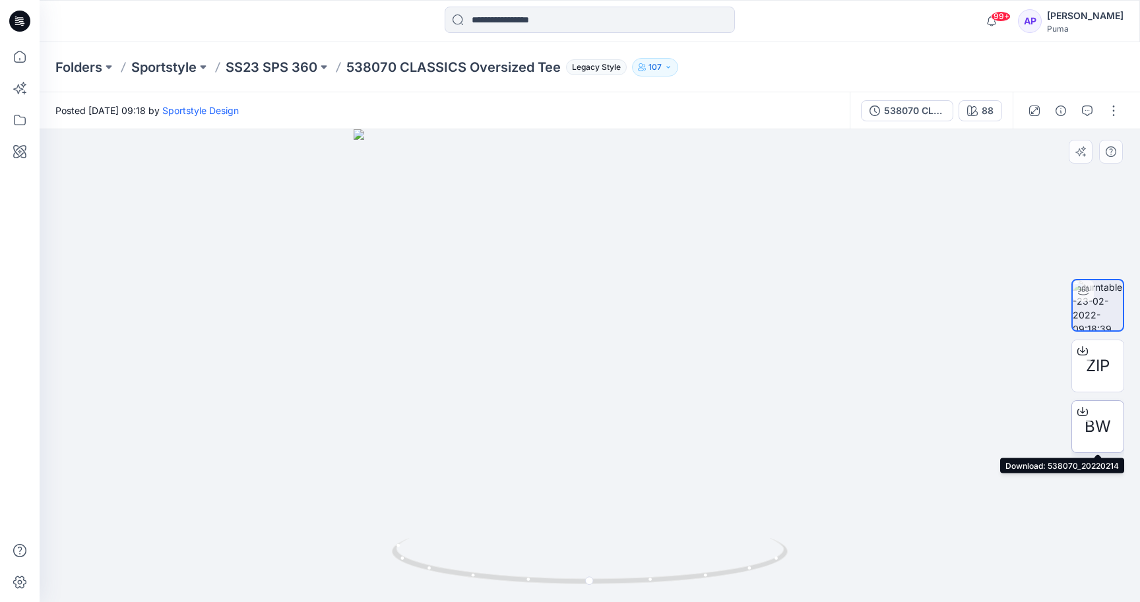
click at [1107, 420] on span "BW" at bounding box center [1098, 427] width 26 height 24
